Goal: Find specific fact: Find specific fact

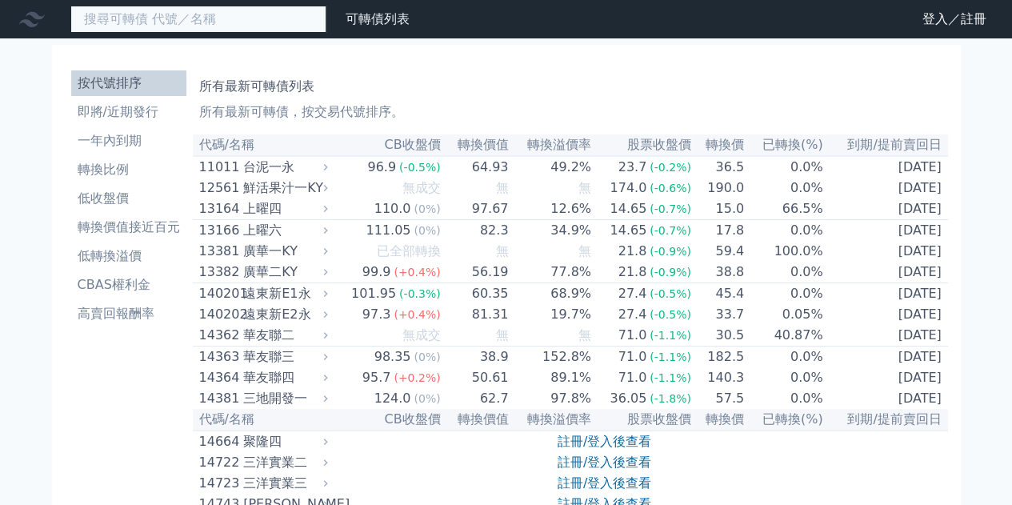
click at [224, 24] on input at bounding box center [198, 19] width 256 height 27
type input "ㄅ"
type input "8155"
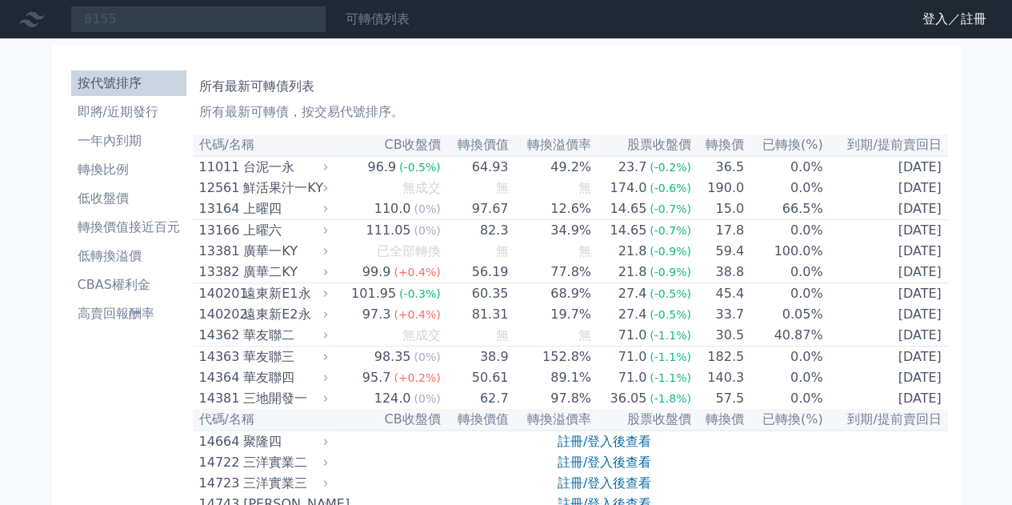
click at [359, 17] on link "可轉債列表" at bounding box center [377, 18] width 64 height 15
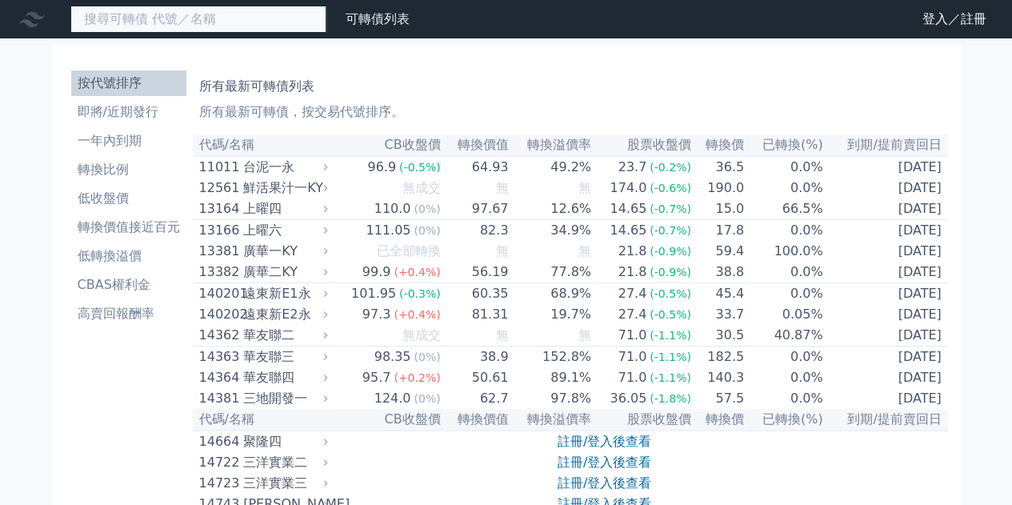
click at [240, 16] on input at bounding box center [198, 19] width 256 height 27
